Goal: Navigation & Orientation: Find specific page/section

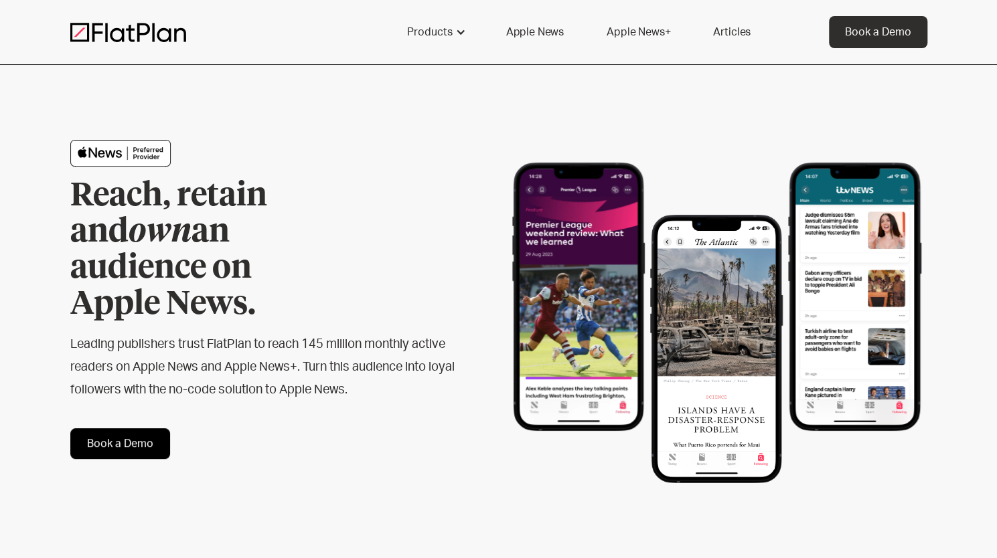
click at [547, 31] on link "Apple News" at bounding box center [535, 32] width 90 height 32
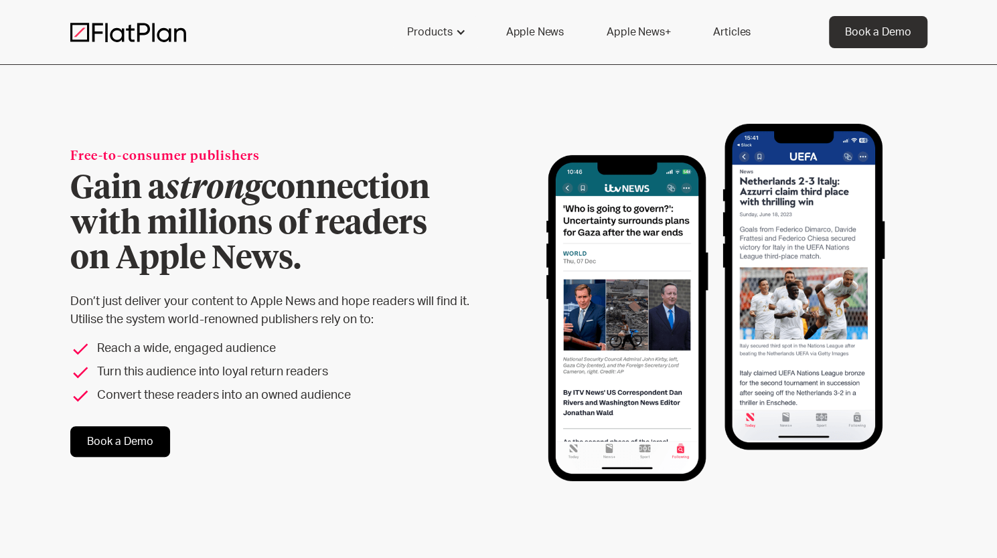
click at [643, 31] on link "Apple News+" at bounding box center [638, 32] width 96 height 32
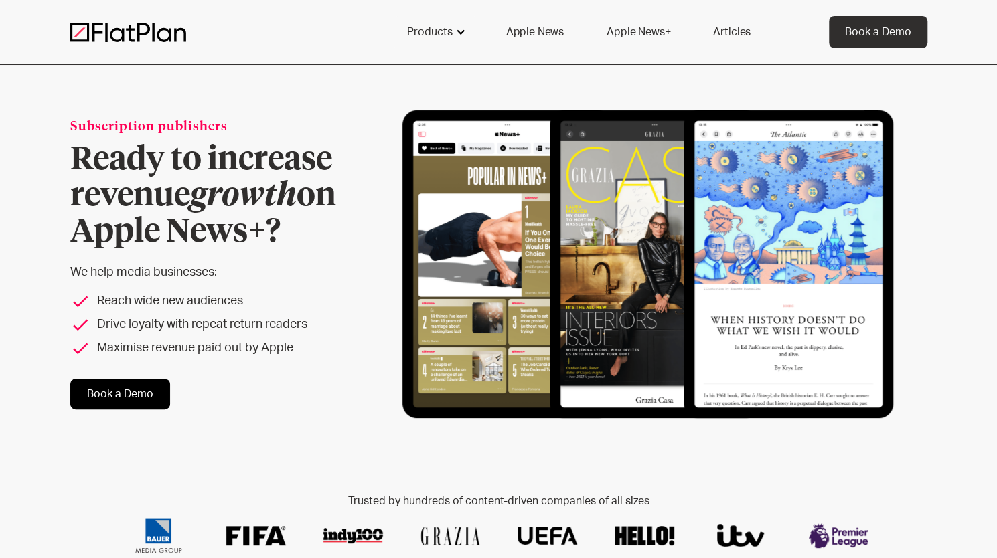
click at [427, 39] on div "Products" at bounding box center [430, 32] width 46 height 16
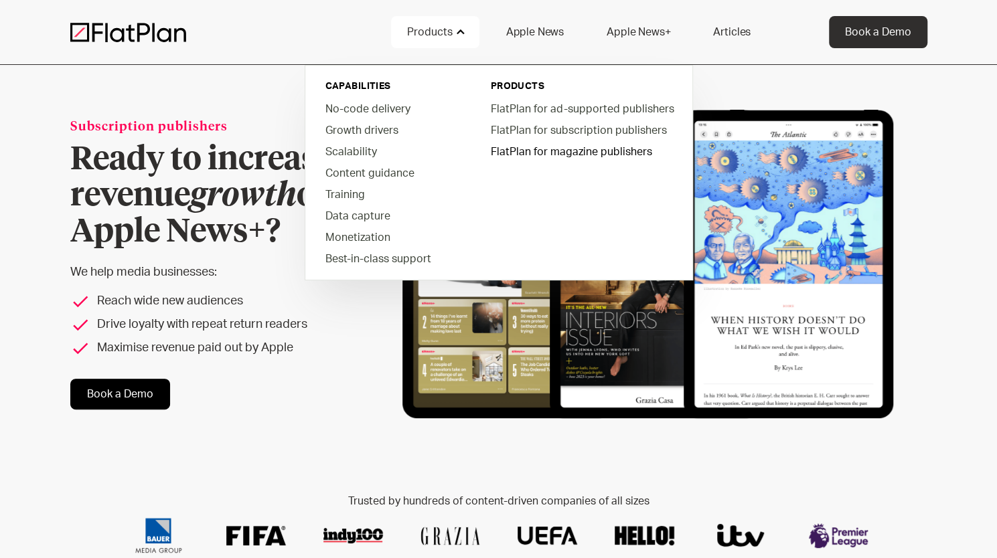
click at [569, 157] on link "FlatPlan for magazine publishers" at bounding box center [581, 151] width 203 height 21
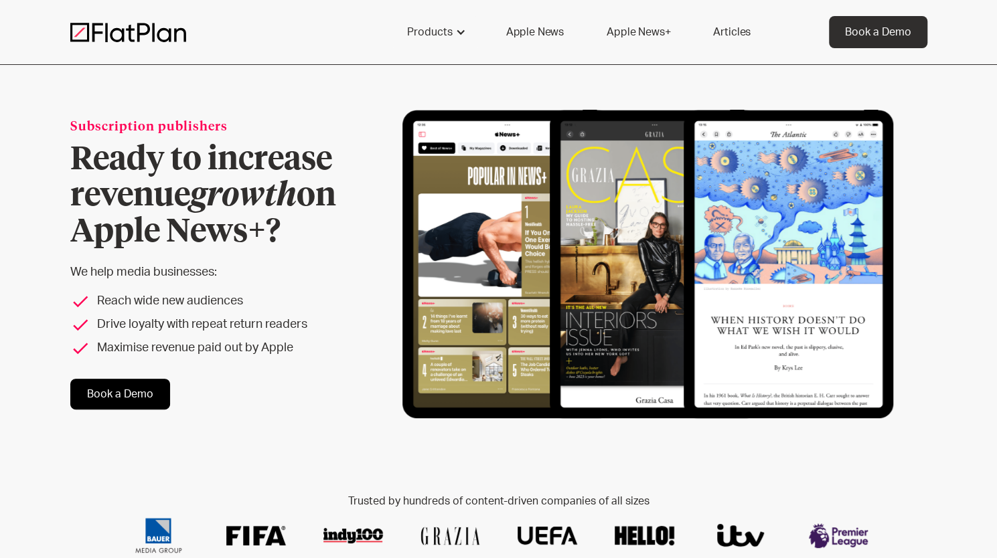
click at [558, 26] on link "Apple News" at bounding box center [535, 32] width 90 height 32
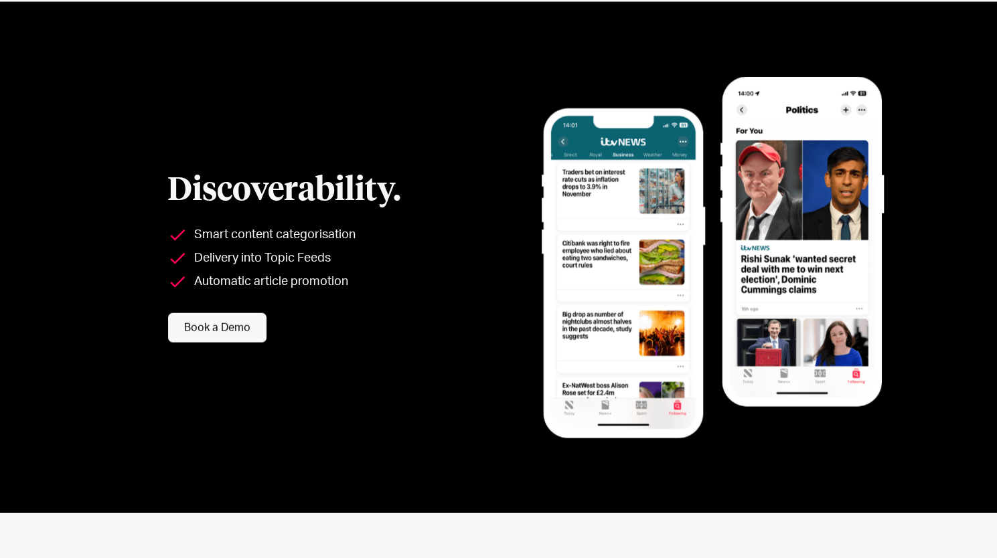
scroll to position [1562, 0]
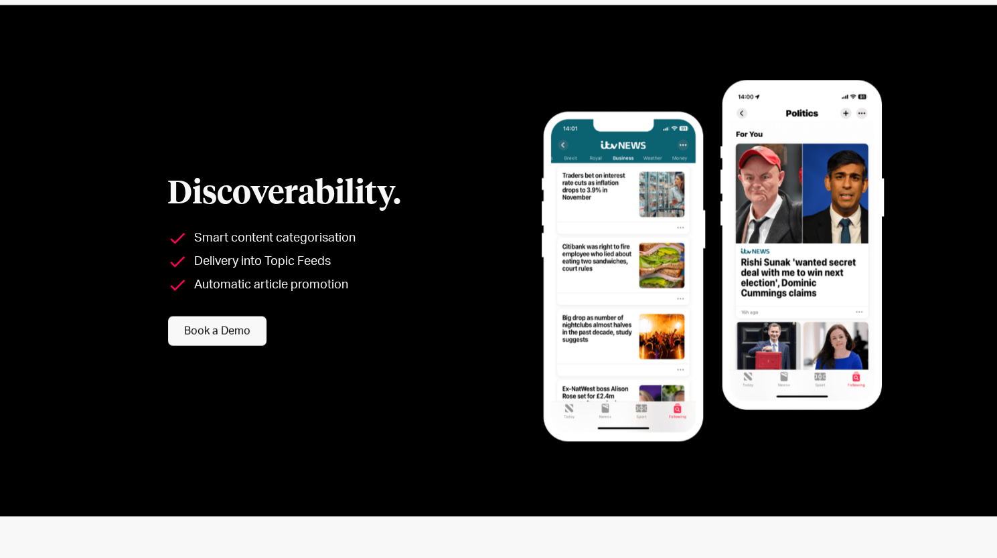
drag, startPoint x: 997, startPoint y: 49, endPoint x: 933, endPoint y: 255, distance: 216.0
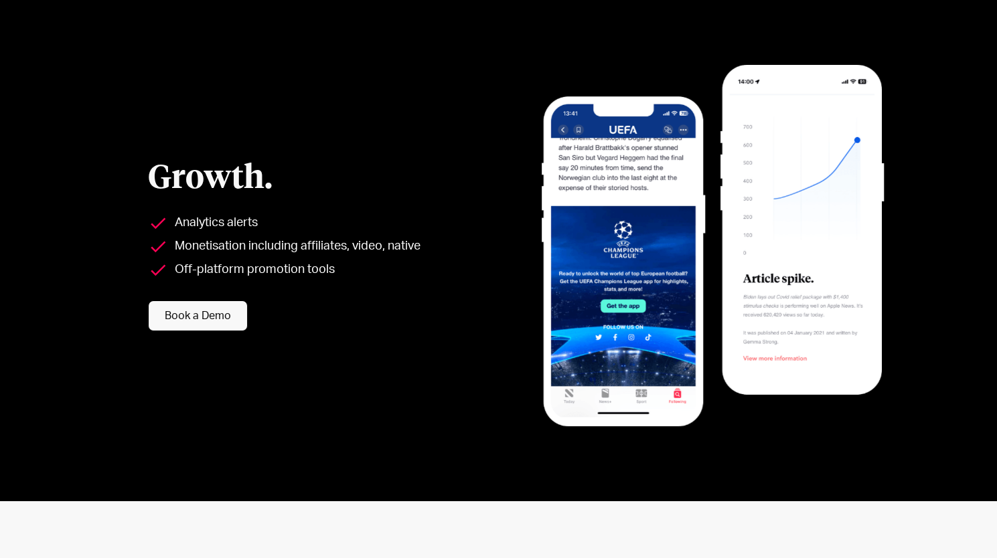
scroll to position [2587, 0]
